Goal: Task Accomplishment & Management: Complete application form

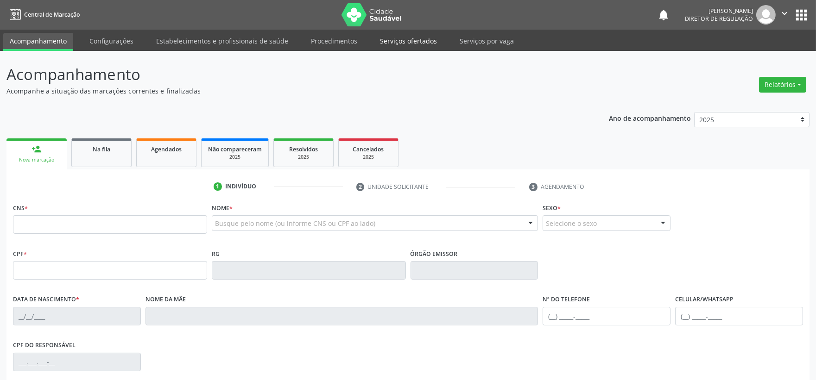
click at [402, 40] on link "Serviços ofertados" at bounding box center [408, 41] width 70 height 16
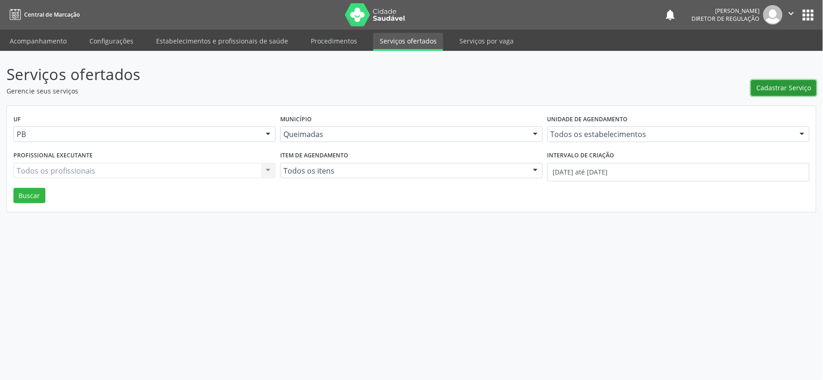
click at [774, 85] on span "Cadastrar Serviço" at bounding box center [784, 88] width 55 height 10
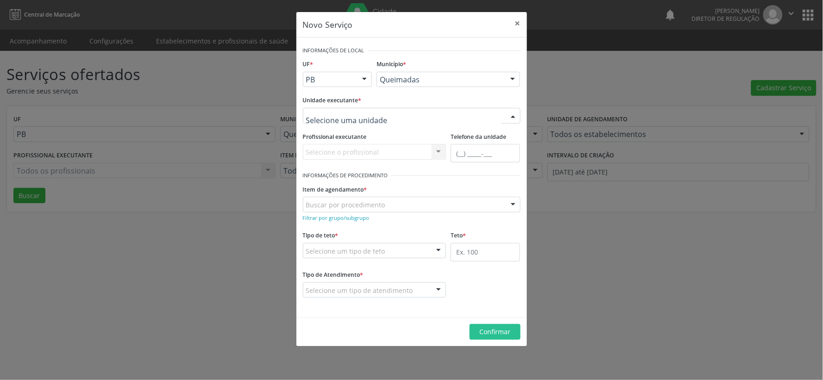
click at [515, 115] on div at bounding box center [513, 116] width 14 height 16
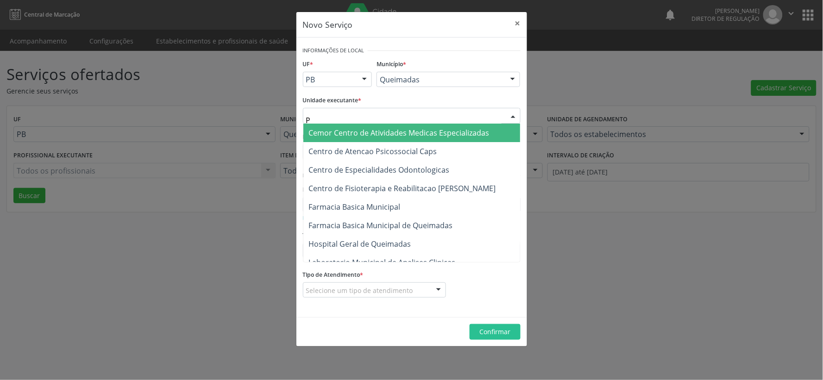
type input "PO"
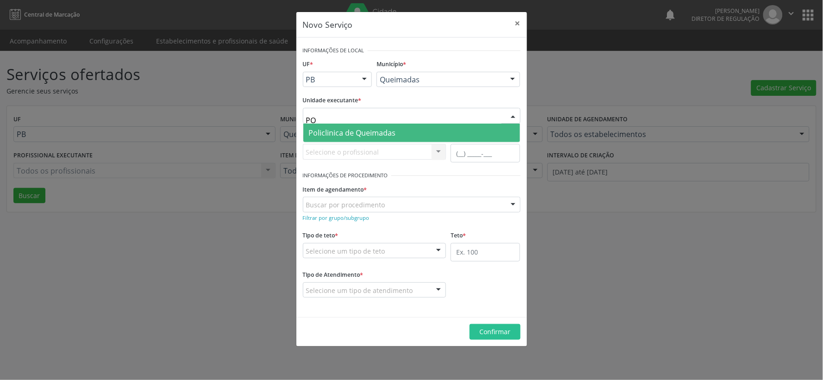
click at [375, 133] on span "Policlinica de Queimadas" at bounding box center [352, 133] width 87 height 10
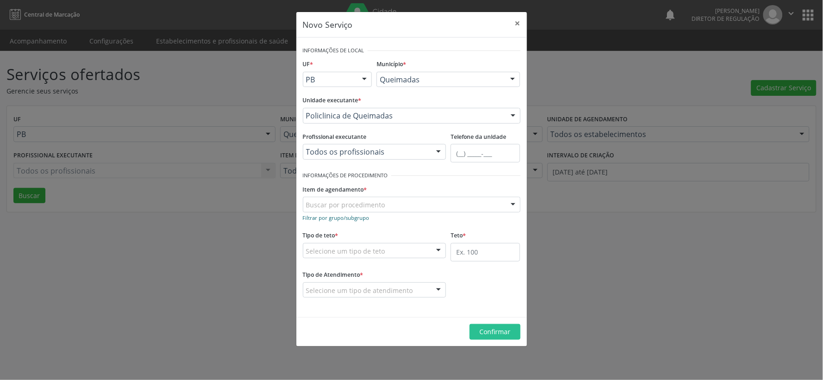
click at [317, 216] on small "Filtrar por grupo/subgrupo" at bounding box center [336, 217] width 67 height 7
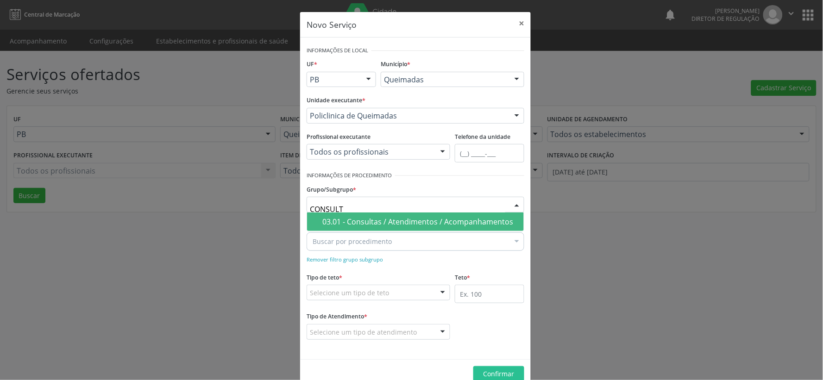
type input "CONSULTA"
click at [461, 219] on div "03.01 - Consultas / Atendimentos / Acompanhamentos" at bounding box center [420, 221] width 196 height 7
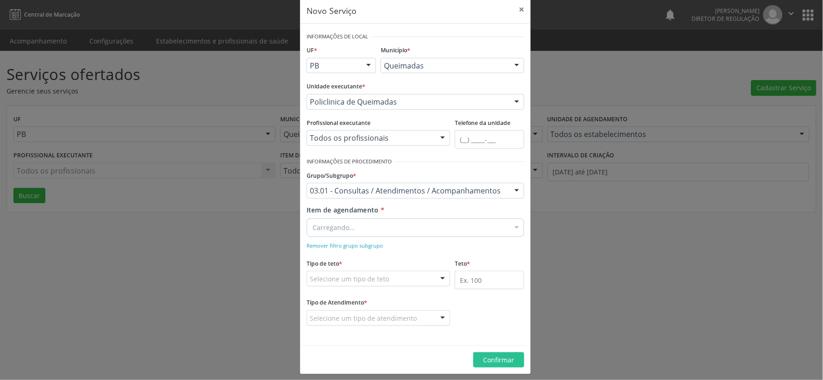
scroll to position [20, 0]
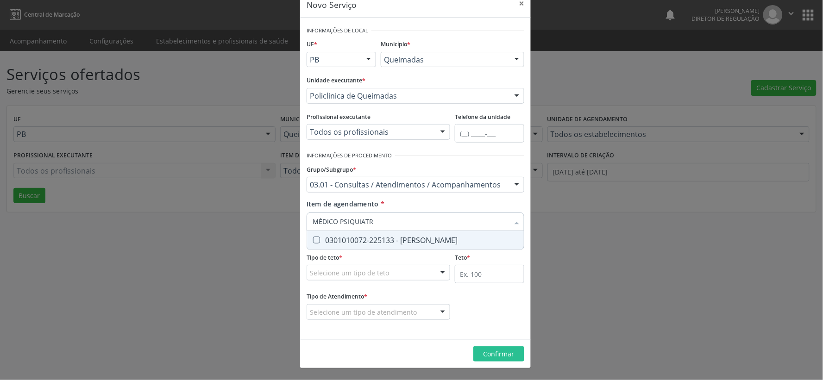
type input "MÉDICO PSIQUIATRA"
click at [313, 239] on Psiquiatra at bounding box center [316, 240] width 7 height 7
click at [312, 239] on Psiquiatra "checkbox" at bounding box center [310, 240] width 6 height 6
checkbox Psiquiatra "true"
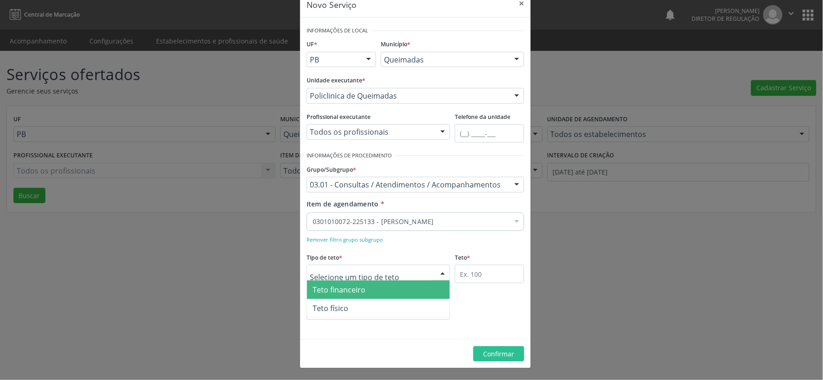
click at [437, 271] on div at bounding box center [443, 273] width 14 height 16
click at [411, 287] on span "Teto financeiro" at bounding box center [378, 290] width 143 height 19
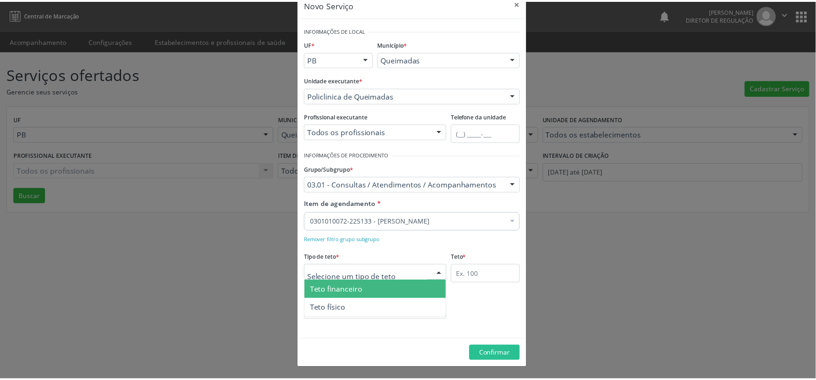
scroll to position [17, 0]
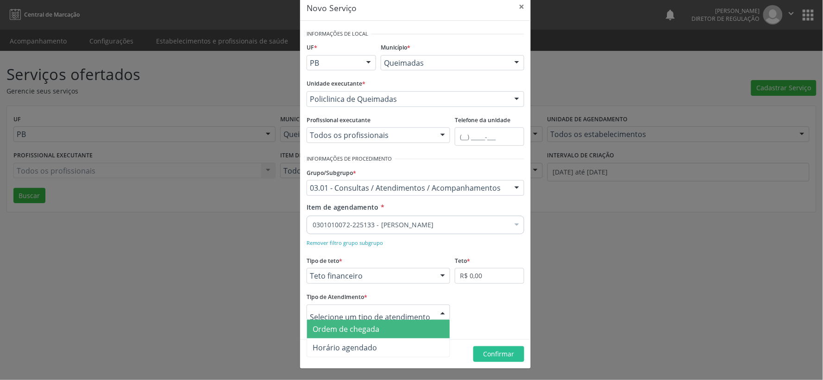
click at [441, 312] on div at bounding box center [443, 313] width 14 height 16
click at [396, 331] on span "Ordem de chegada" at bounding box center [378, 329] width 143 height 19
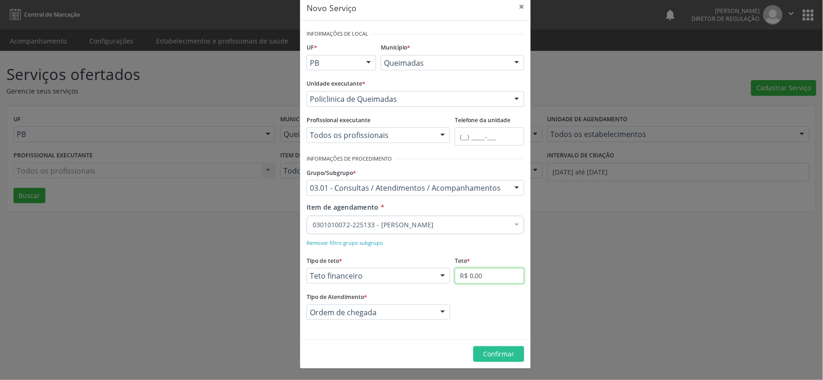
click at [500, 274] on input "R$ 0,00" at bounding box center [489, 276] width 69 height 16
type input "R$ 6.000,00"
click at [505, 355] on span "Confirmar" at bounding box center [499, 354] width 31 height 9
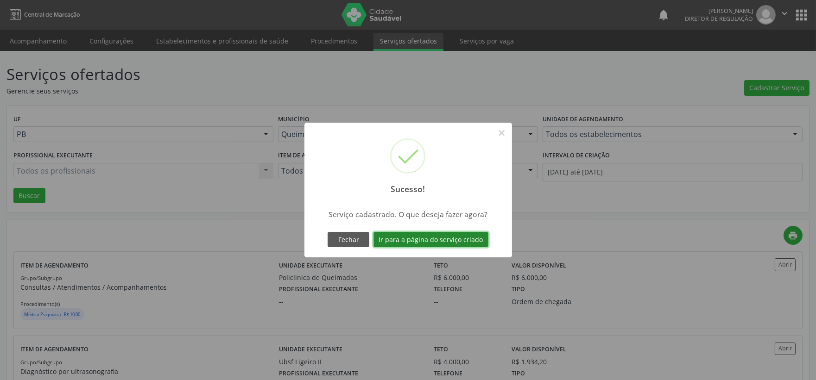
click at [414, 239] on button "Ir para a página do serviço criado" at bounding box center [430, 240] width 115 height 16
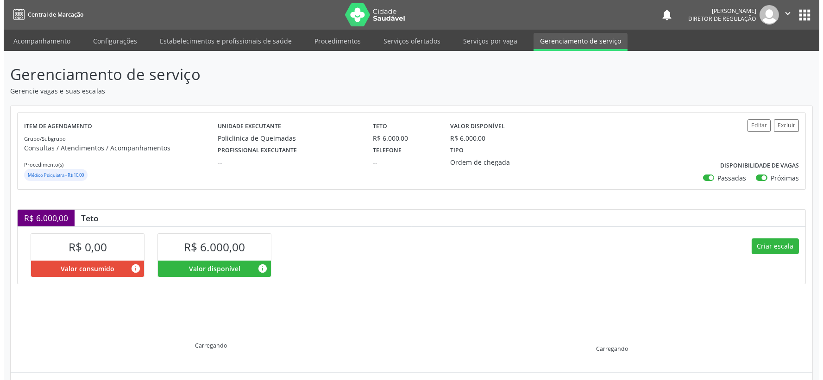
scroll to position [8, 0]
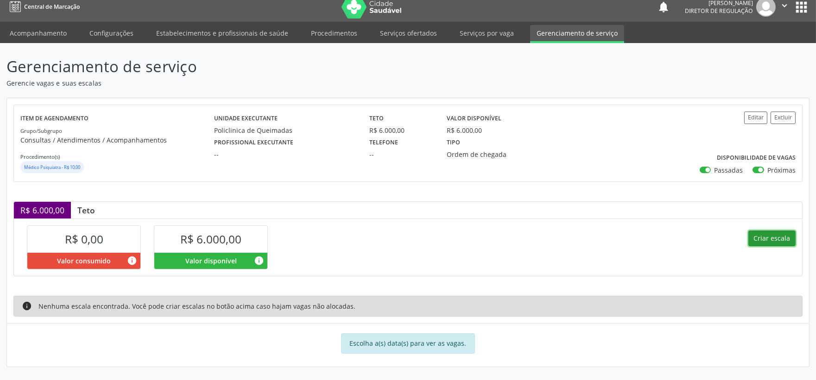
click at [781, 240] on button "Criar escala" at bounding box center [771, 239] width 47 height 16
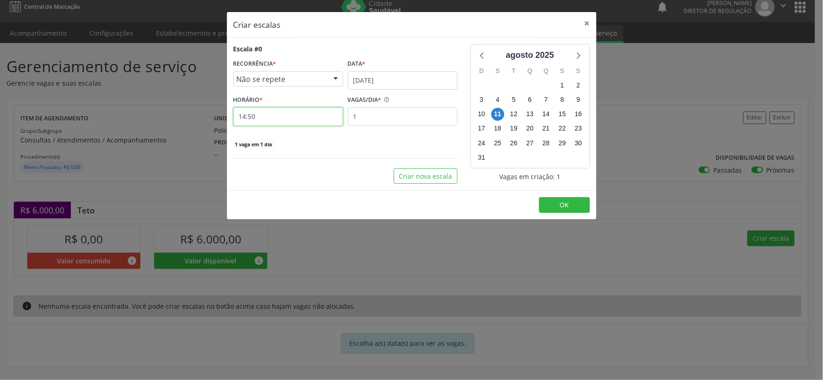
click at [291, 118] on input "14:50" at bounding box center [288, 116] width 110 height 19
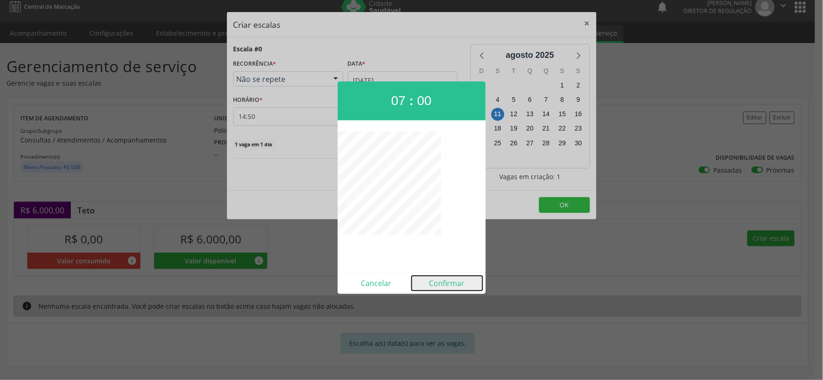
click at [452, 281] on button "Confirmar" at bounding box center [447, 283] width 71 height 15
type input "07:00"
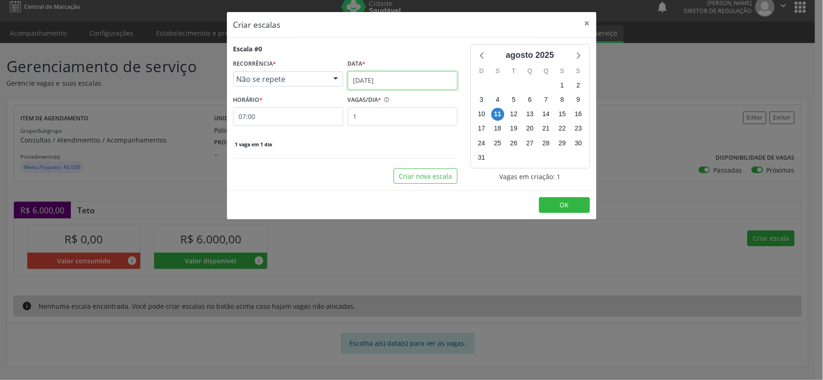
click at [437, 79] on input "[DATE]" at bounding box center [403, 80] width 110 height 19
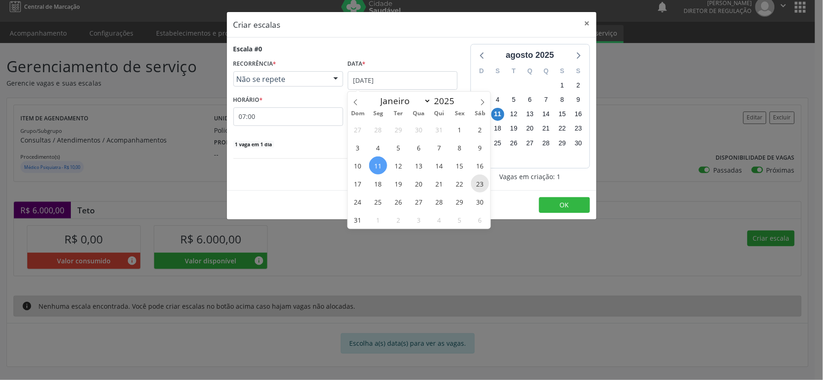
click at [483, 182] on span "23" at bounding box center [480, 184] width 18 height 18
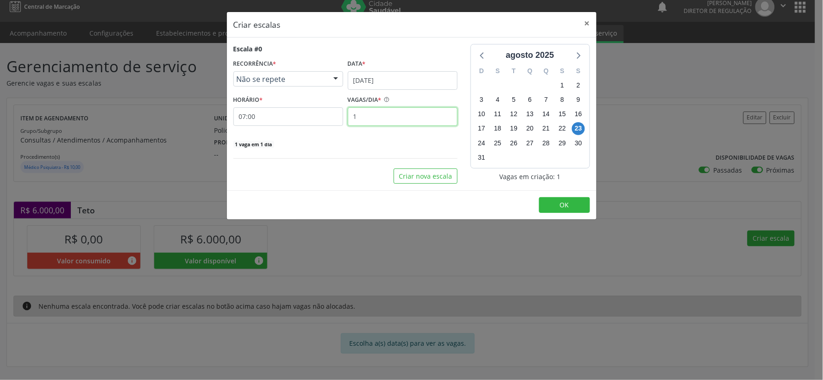
click at [378, 117] on input "1" at bounding box center [403, 116] width 110 height 19
type input "25"
click at [556, 207] on button "OK" at bounding box center [564, 205] width 51 height 16
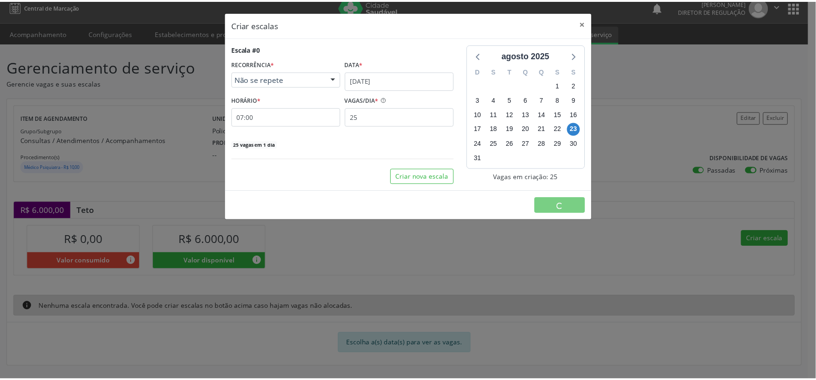
scroll to position [0, 0]
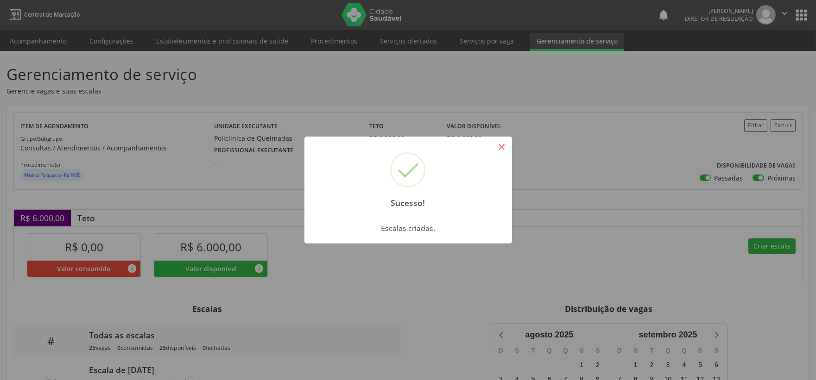
click at [498, 145] on button "×" at bounding box center [502, 147] width 16 height 16
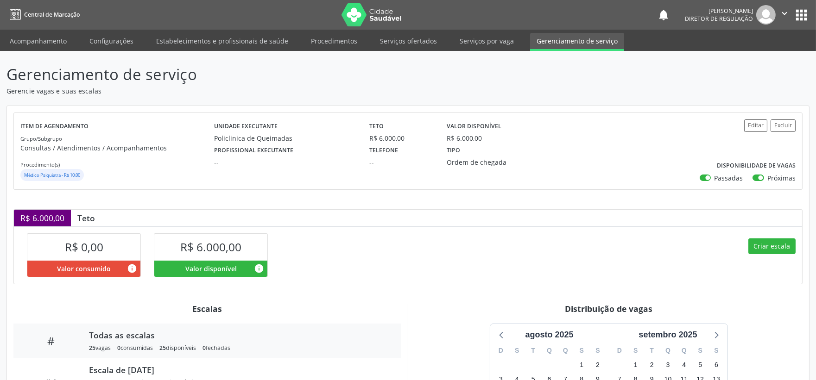
click at [786, 15] on icon "" at bounding box center [784, 13] width 10 height 10
click at [748, 57] on link "Sair" at bounding box center [761, 56] width 64 height 13
